Goal: Information Seeking & Learning: Learn about a topic

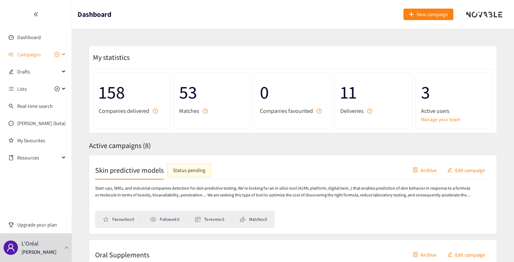
click at [63, 56] on div "Campaigns" at bounding box center [36, 54] width 72 height 14
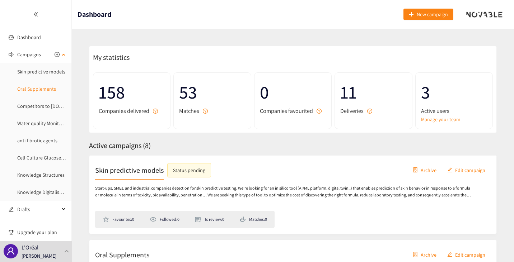
click at [37, 86] on link "Oral Supplements" at bounding box center [36, 89] width 39 height 6
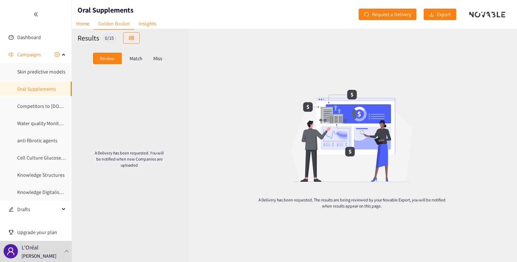
drag, startPoint x: 139, startPoint y: 65, endPoint x: 138, endPoint y: 60, distance: 5.1
click at [139, 64] on div "Review Match Miss" at bounding box center [128, 59] width 103 height 14
click at [138, 60] on p "Match" at bounding box center [136, 59] width 13 height 6
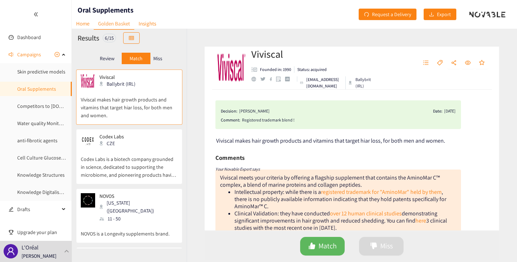
click at [120, 157] on p "Codex Labs is a biotech company grounded in science, dedicated to supporting th…" at bounding box center [129, 163] width 97 height 31
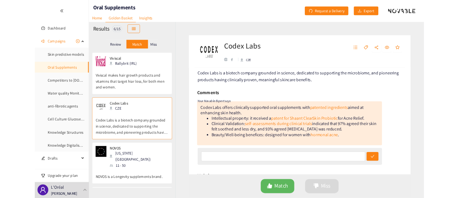
scroll to position [36, 0]
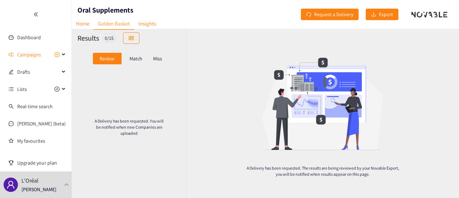
click at [138, 56] on p "Match" at bounding box center [136, 59] width 13 height 6
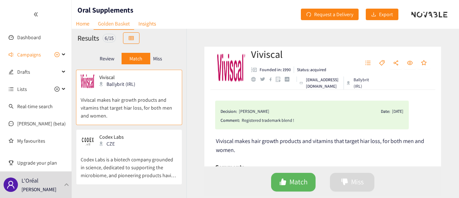
drag, startPoint x: 128, startPoint y: 149, endPoint x: 136, endPoint y: 147, distance: 7.3
click at [129, 149] on p "Codex Labs is a biotech company grounded in science, dedicated to supporting th…" at bounding box center [129, 163] width 97 height 31
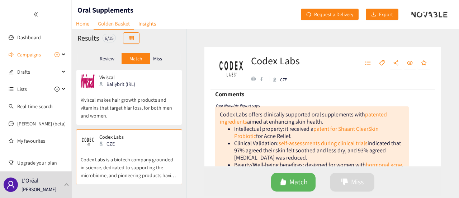
scroll to position [72, 0]
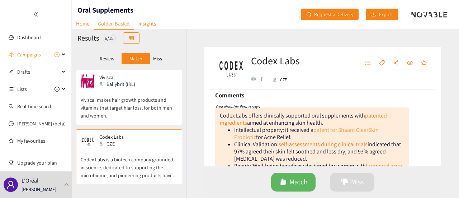
click at [321, 129] on link "patent for Shaant ClearSkin Probiotic" at bounding box center [306, 133] width 145 height 15
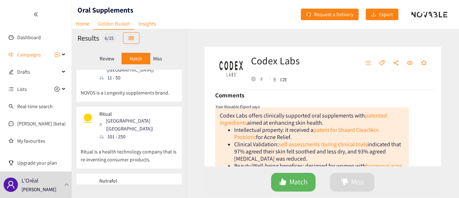
scroll to position [144, 0]
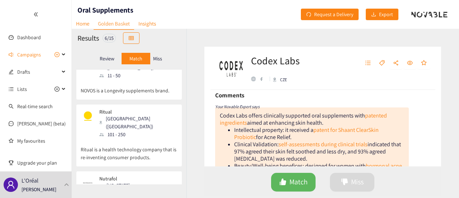
click at [152, 138] on p "Ritual is a health technology company that is re-inventing consumer products." at bounding box center [129, 149] width 97 height 23
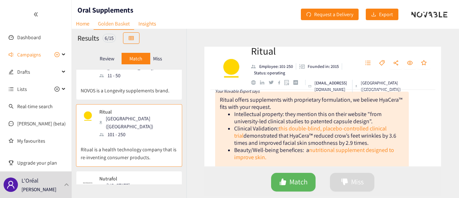
scroll to position [72, 0]
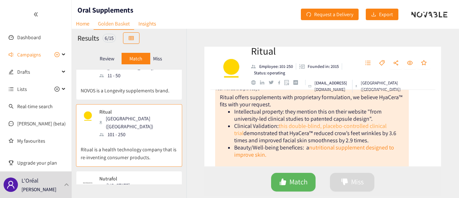
click at [293, 127] on link "this double-blind, placebo-controlled clinical trial" at bounding box center [310, 129] width 152 height 15
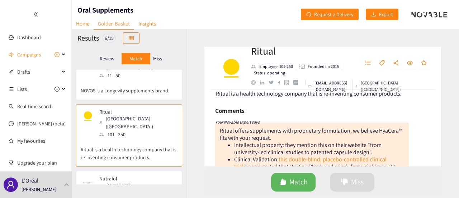
scroll to position [36, 0]
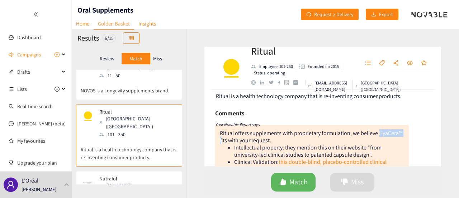
drag, startPoint x: 246, startPoint y: 140, endPoint x: 220, endPoint y: 142, distance: 25.9
click at [220, 142] on div "Ritual offers supplements with proprietary formulation, we believe HyaCera™ fit…" at bounding box center [311, 136] width 183 height 15
copy div "HyaCera™ f"
click at [278, 142] on div "Ritual offers supplements with proprietary formulation, we believe HyaCera™ fit…" at bounding box center [311, 136] width 183 height 15
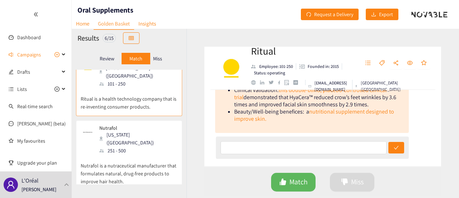
scroll to position [239, 0]
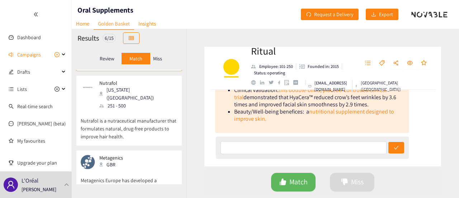
click at [137, 155] on div "Metagenics GBR" at bounding box center [129, 162] width 97 height 14
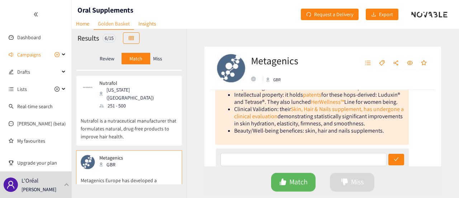
scroll to position [108, 0]
click at [325, 101] on link "HerWellness™" at bounding box center [327, 101] width 33 height 8
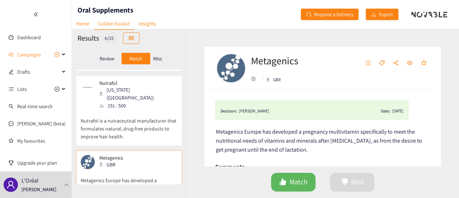
scroll to position [0, 0]
click at [277, 80] on div "GBR" at bounding box center [280, 79] width 29 height 6
click at [268, 79] on div at bounding box center [268, 79] width 4 height 5
click at [281, 80] on div "GBR" at bounding box center [280, 79] width 29 height 6
click at [281, 84] on div "Metagenics GBR" at bounding box center [322, 68] width 237 height 43
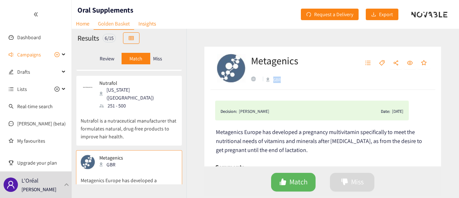
copy div "GBR"
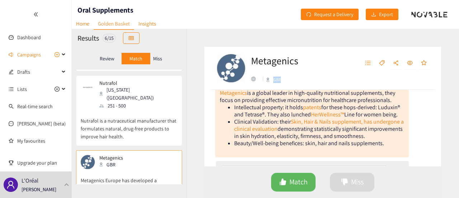
scroll to position [108, 0]
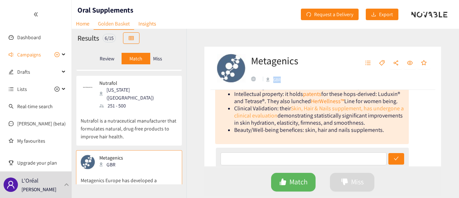
click at [329, 107] on link "Skin, Hair & Nails supplement, has undergone a clinical evaluation" at bounding box center [319, 111] width 170 height 15
